Goal: Find contact information: Obtain details needed to contact an individual or organization

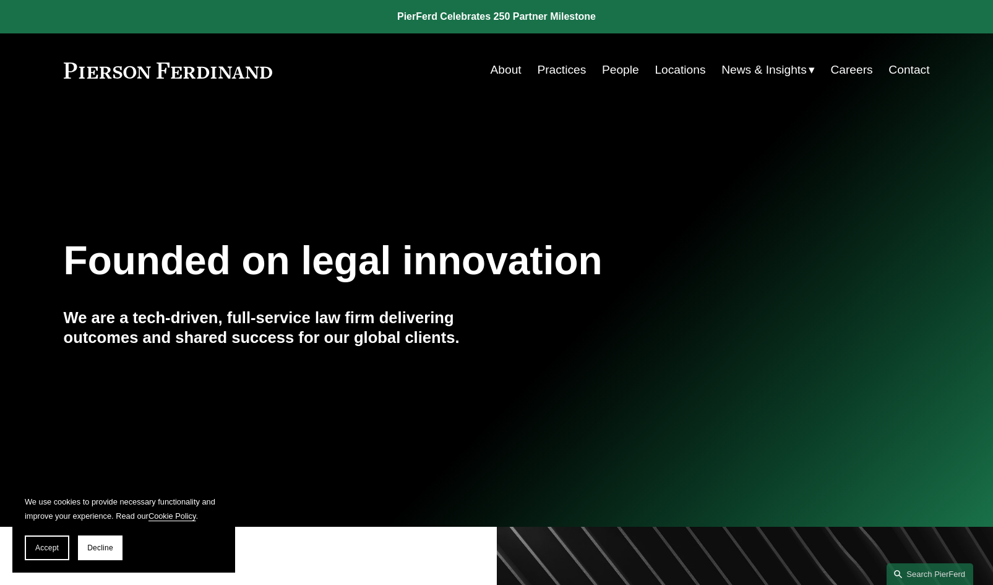
click at [506, 72] on link "About" at bounding box center [506, 70] width 31 height 24
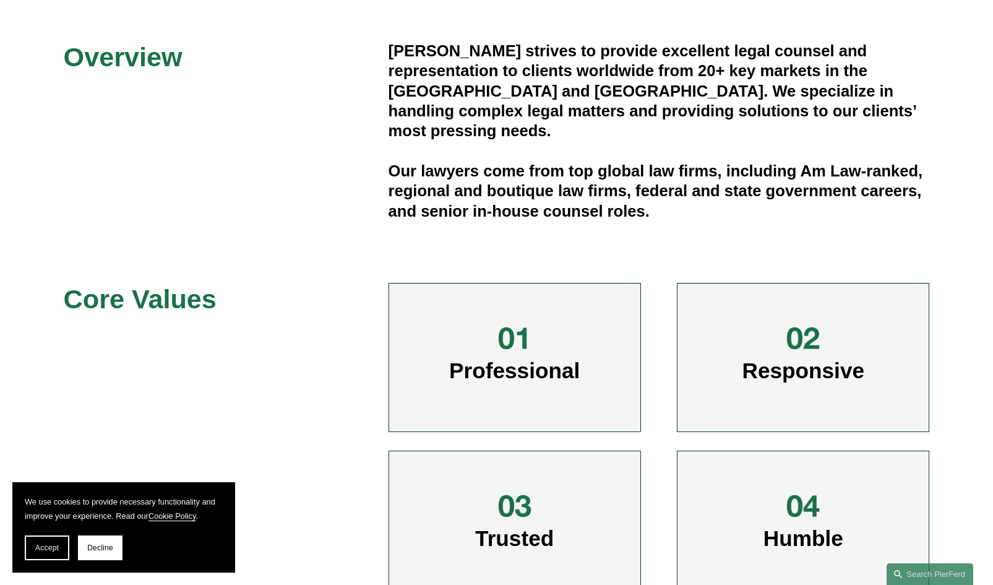
scroll to position [382, 0]
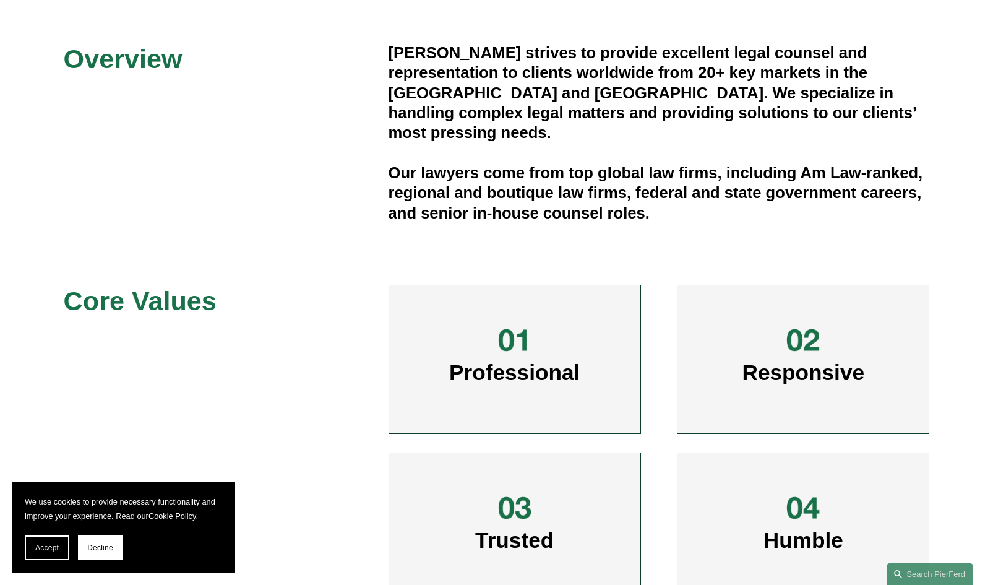
click at [499, 384] on span "Professional" at bounding box center [514, 372] width 131 height 24
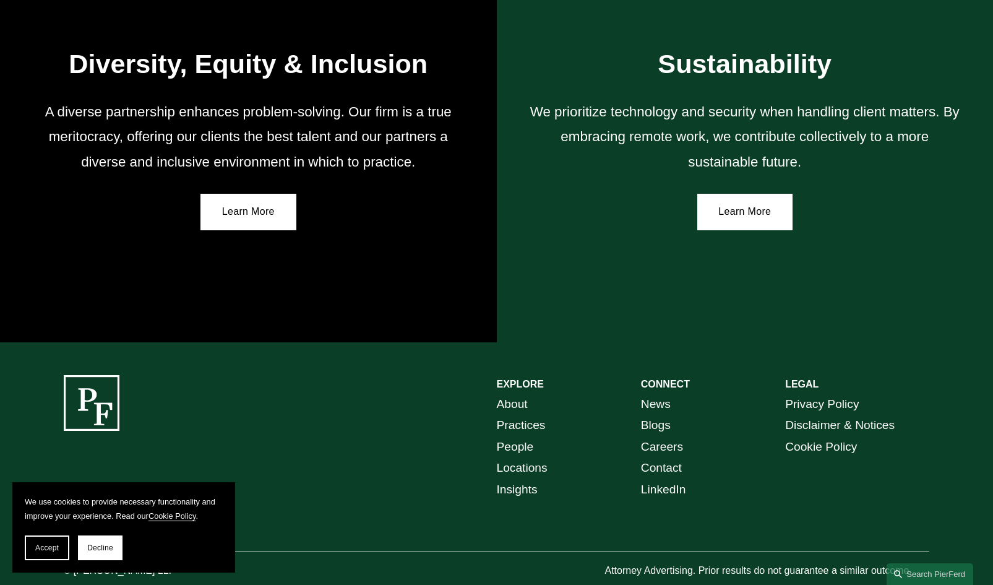
scroll to position [2164, 0]
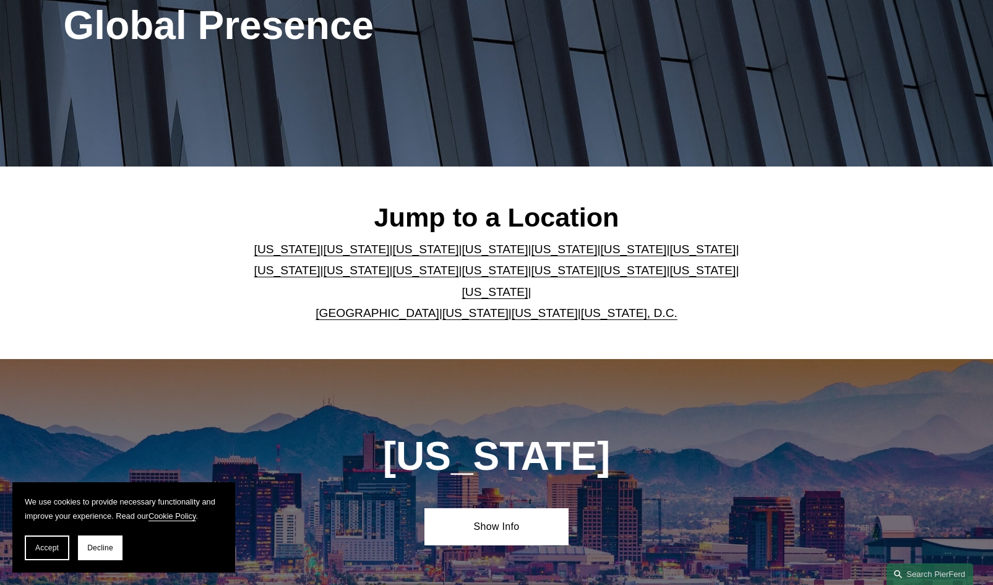
scroll to position [193, 0]
click at [529, 285] on link "[US_STATE]" at bounding box center [495, 291] width 66 height 13
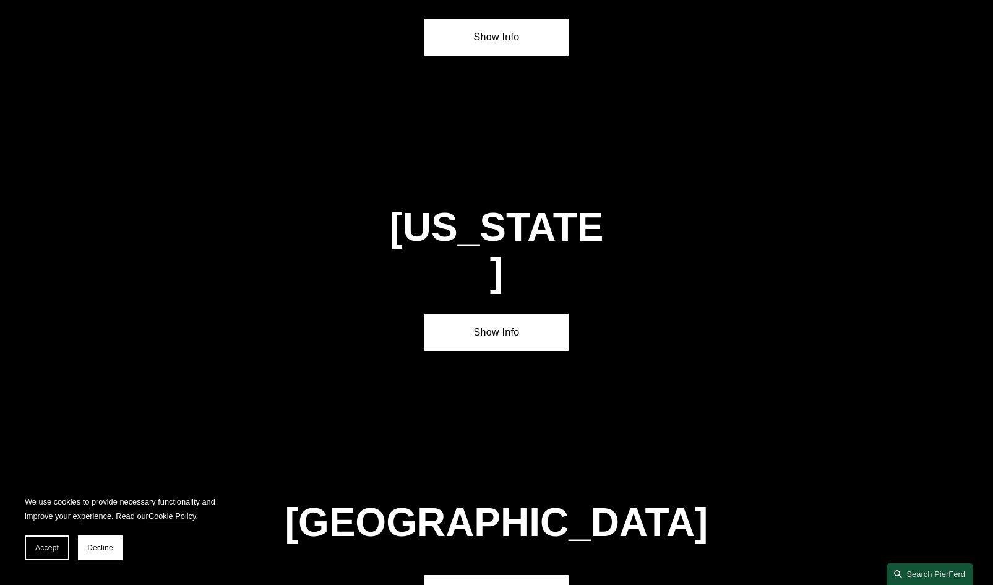
scroll to position [4203, 0]
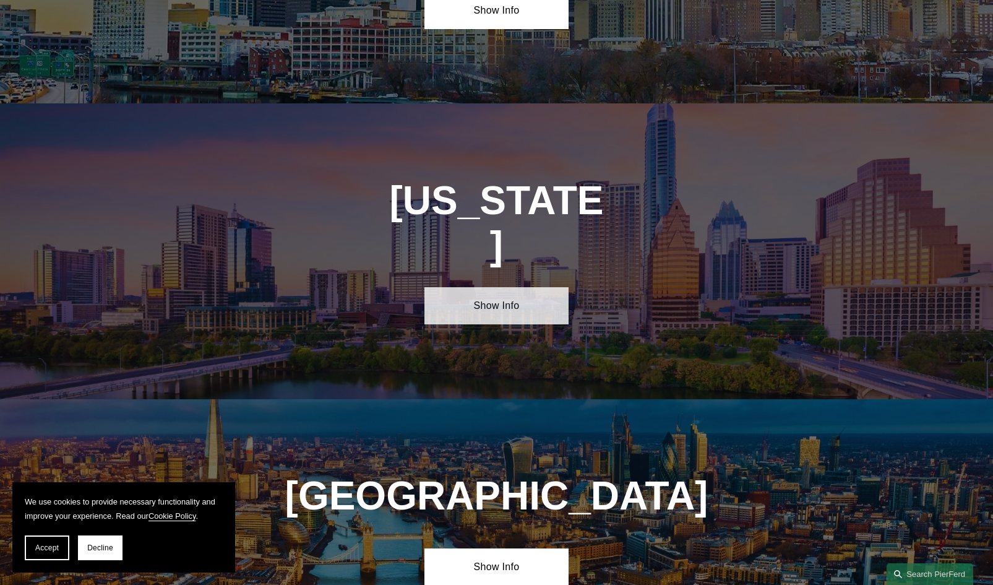
click at [508, 287] on link "Show Info" at bounding box center [497, 305] width 144 height 37
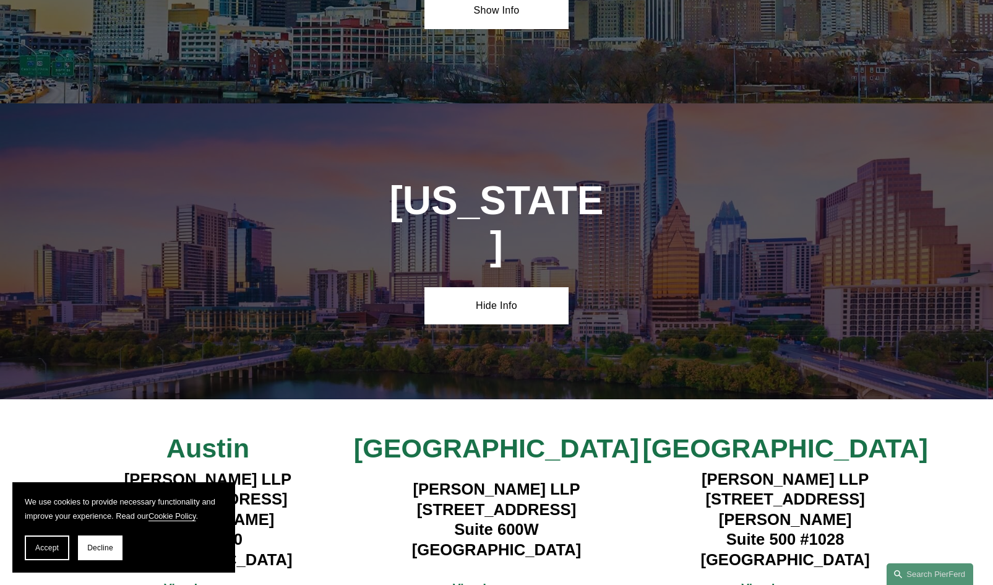
click at [790, 433] on span "[GEOGRAPHIC_DATA]" at bounding box center [784, 448] width 285 height 30
drag, startPoint x: 702, startPoint y: 371, endPoint x: 876, endPoint y: 366, distance: 174.6
click at [876, 469] on h4 "[PERSON_NAME] LLP [STREET_ADDRESS][PERSON_NAME]" at bounding box center [785, 519] width 289 height 100
copy h4 "[STREET_ADDRESS][PERSON_NAME]"
